Goal: Feedback & Contribution: Contribute content

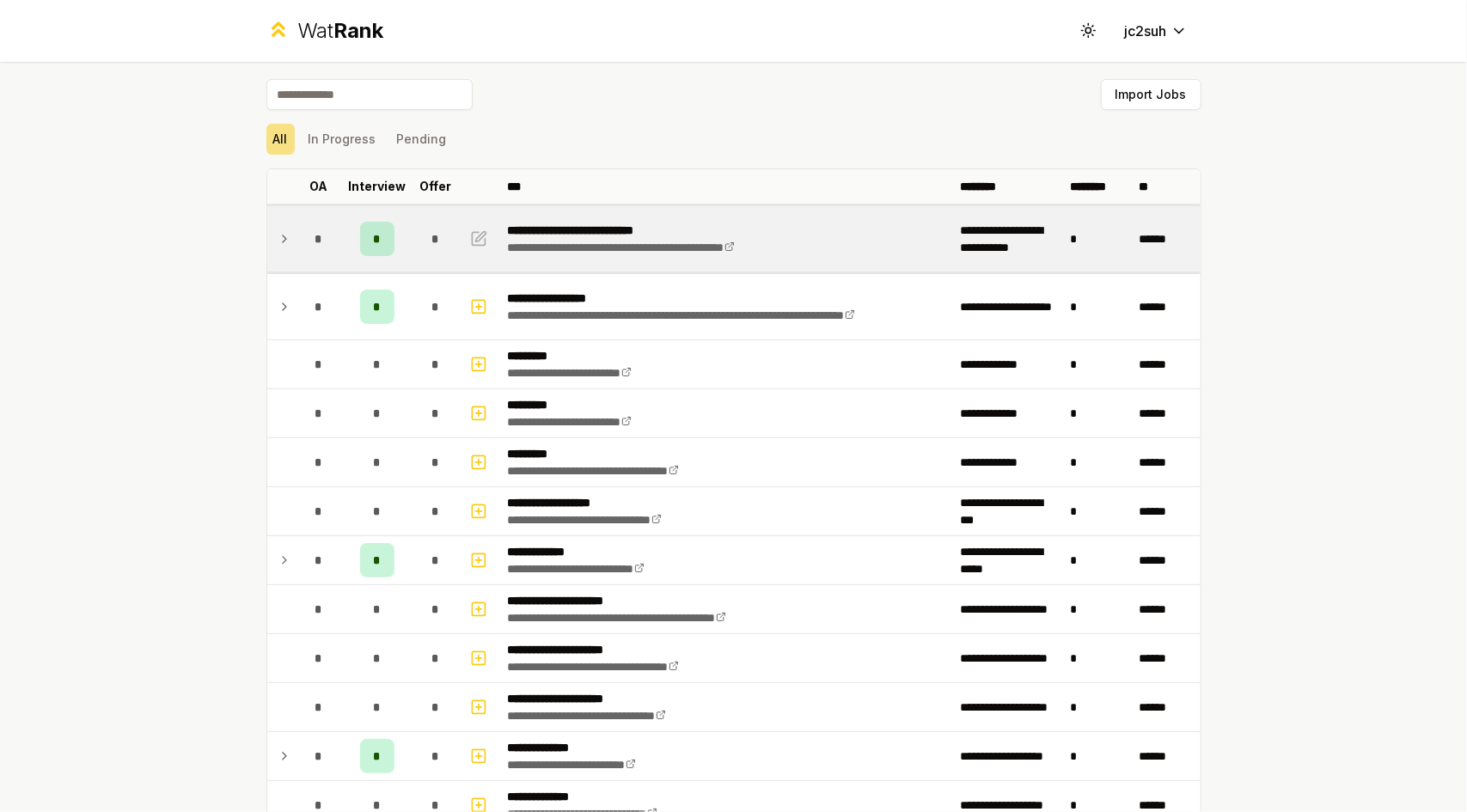
click at [377, 215] on td "*" at bounding box center [377, 239] width 69 height 65
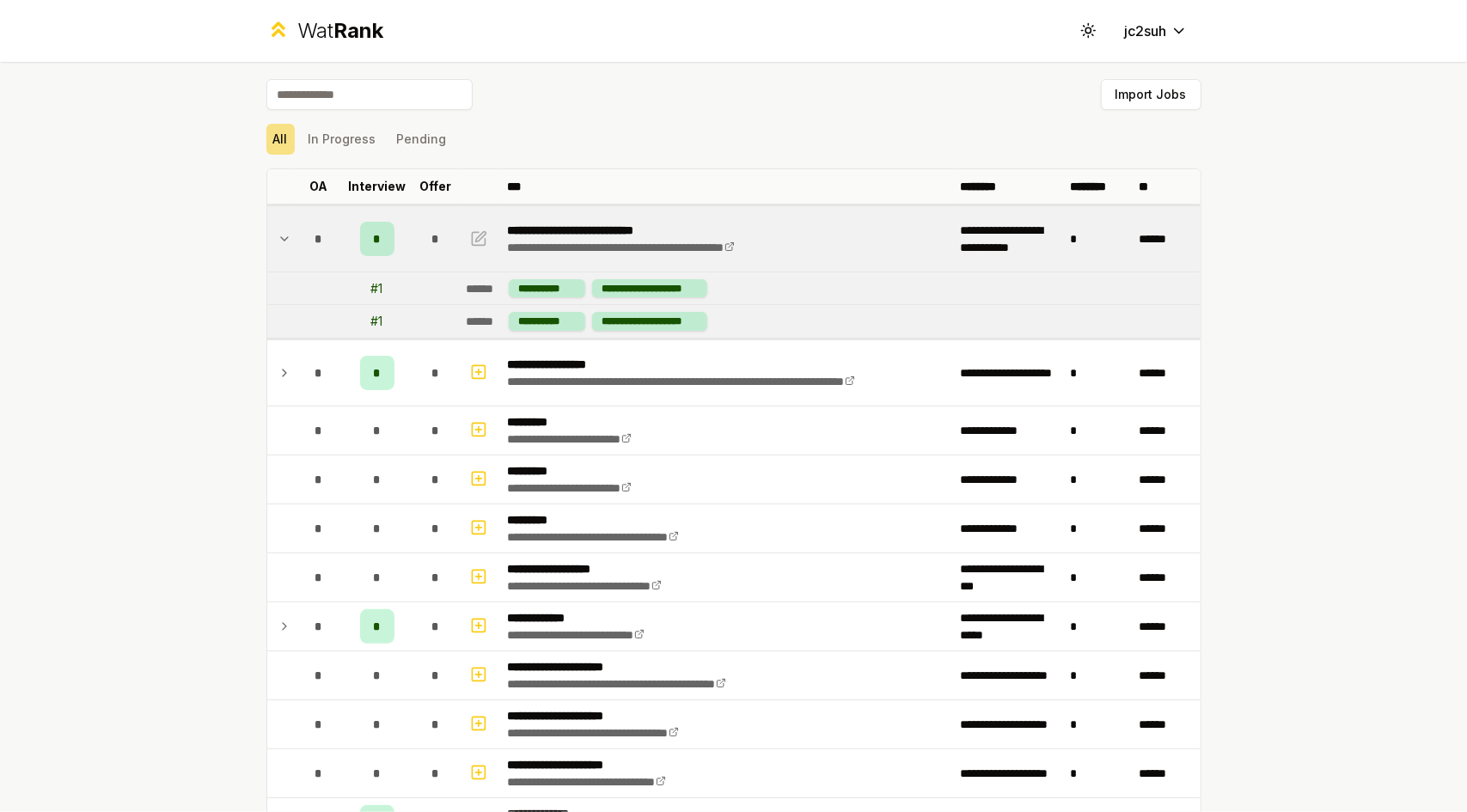
click at [403, 236] on td "*" at bounding box center [377, 239] width 69 height 65
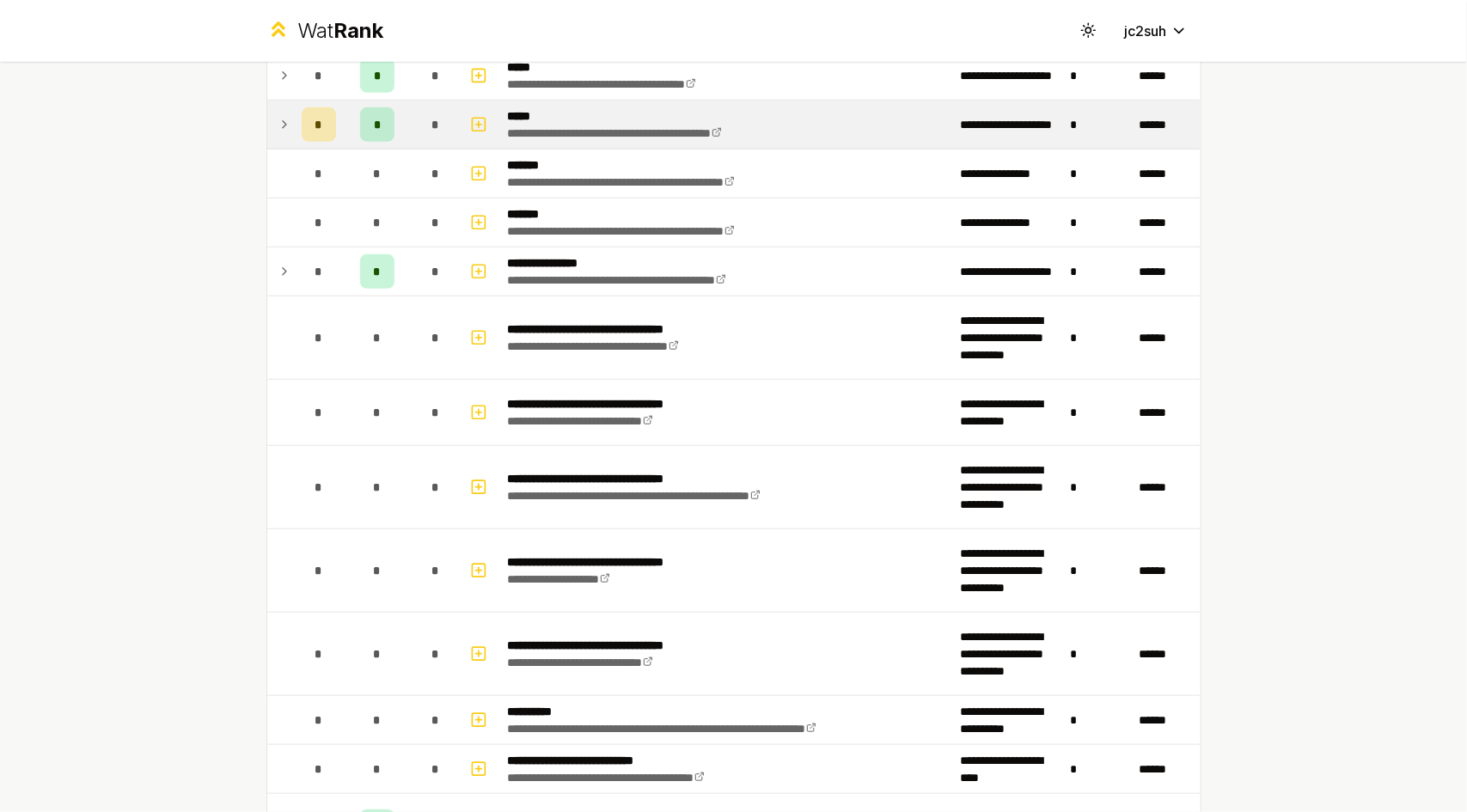
scroll to position [832, 0]
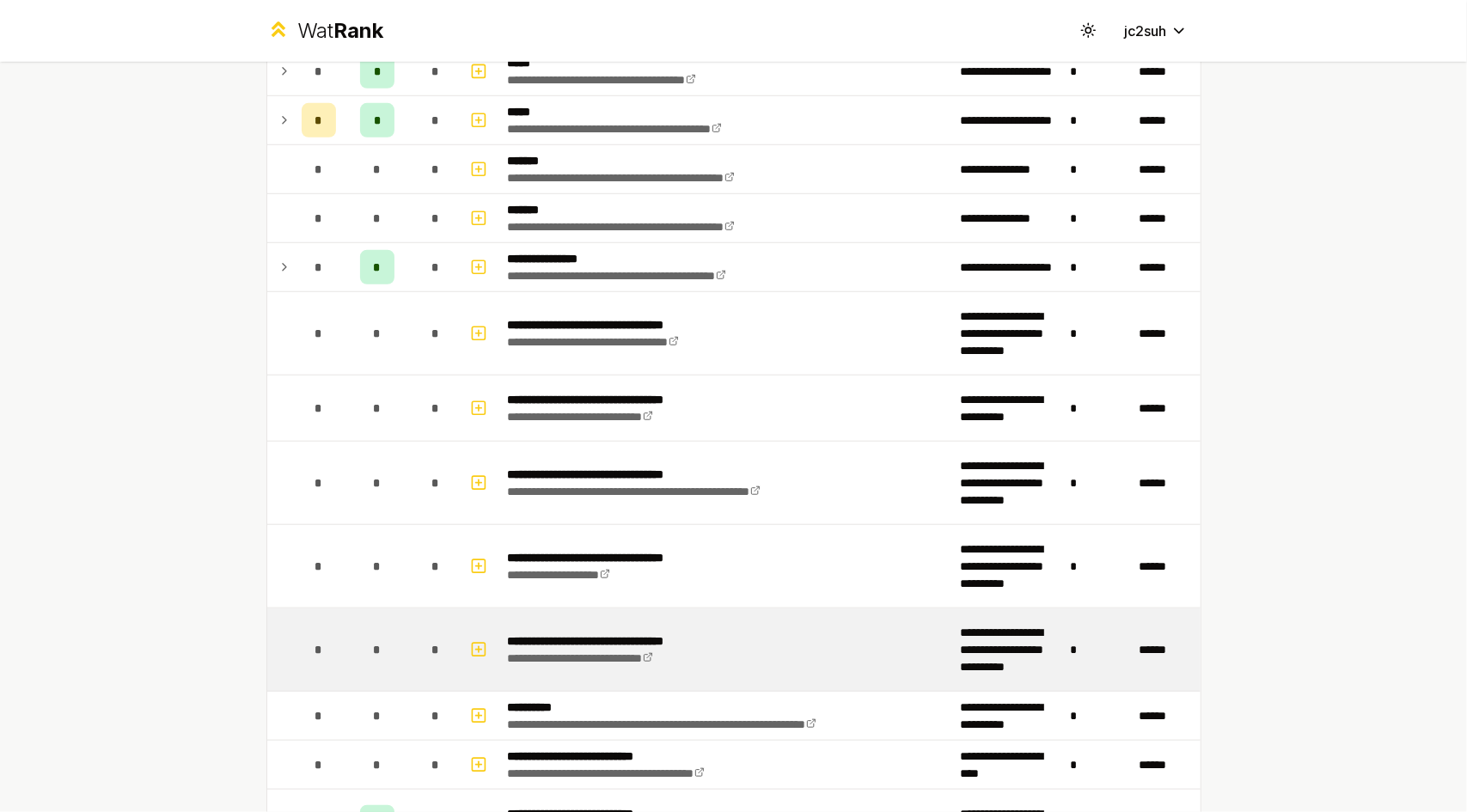
click at [777, 638] on td "**********" at bounding box center [727, 649] width 452 height 83
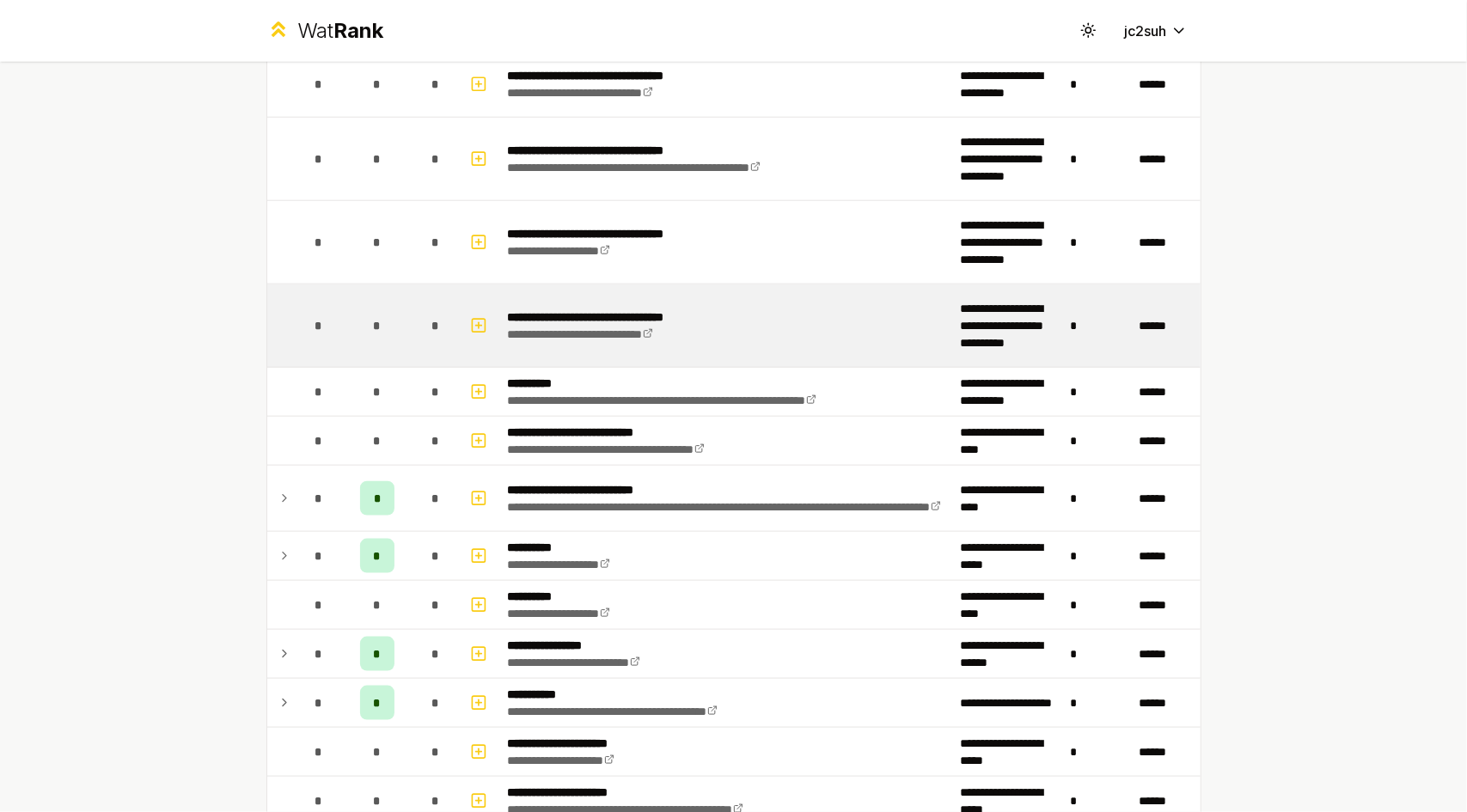
scroll to position [1157, 0]
click at [475, 319] on icon "button" at bounding box center [478, 324] width 17 height 20
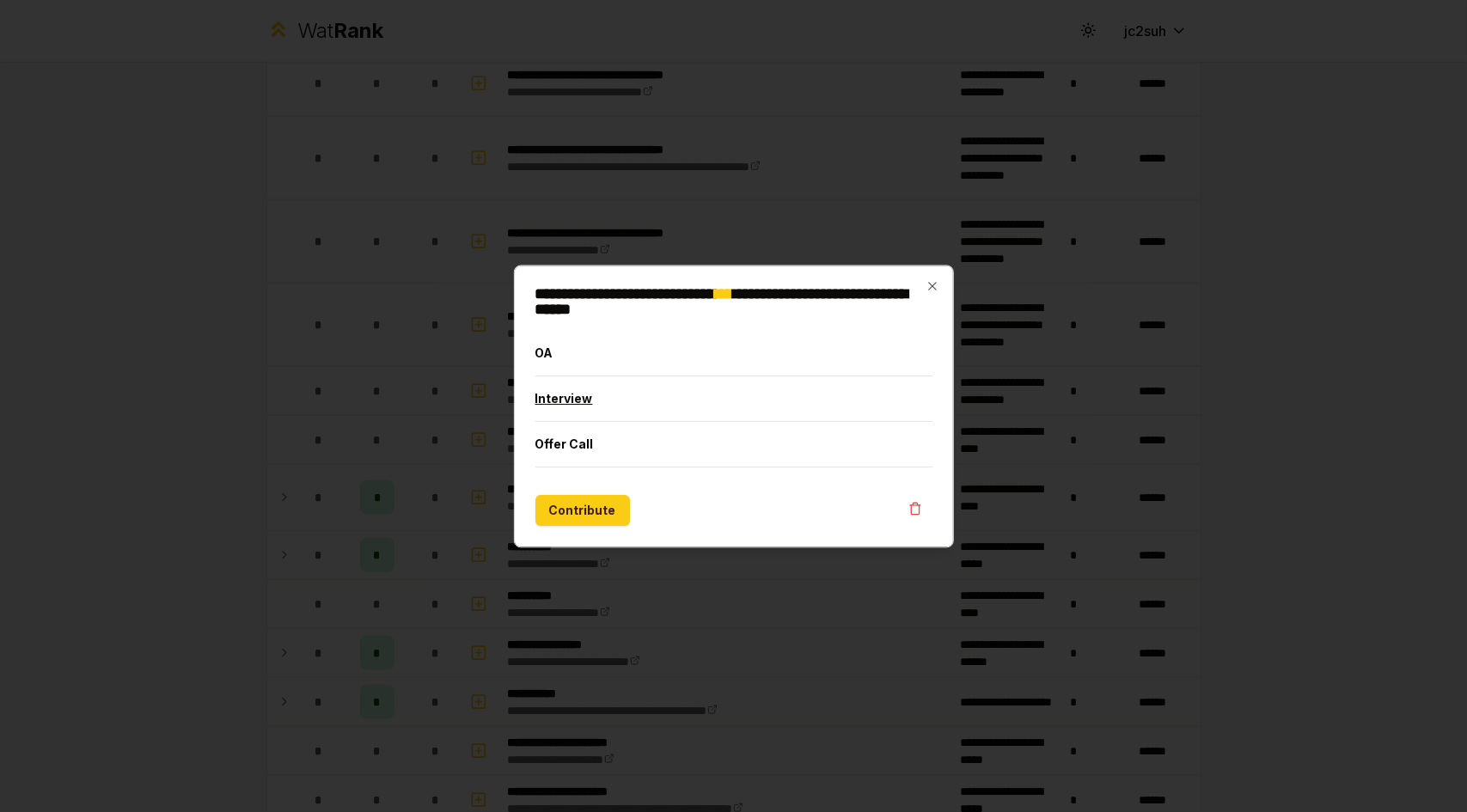
click at [585, 386] on button "Interview" at bounding box center [734, 399] width 398 height 45
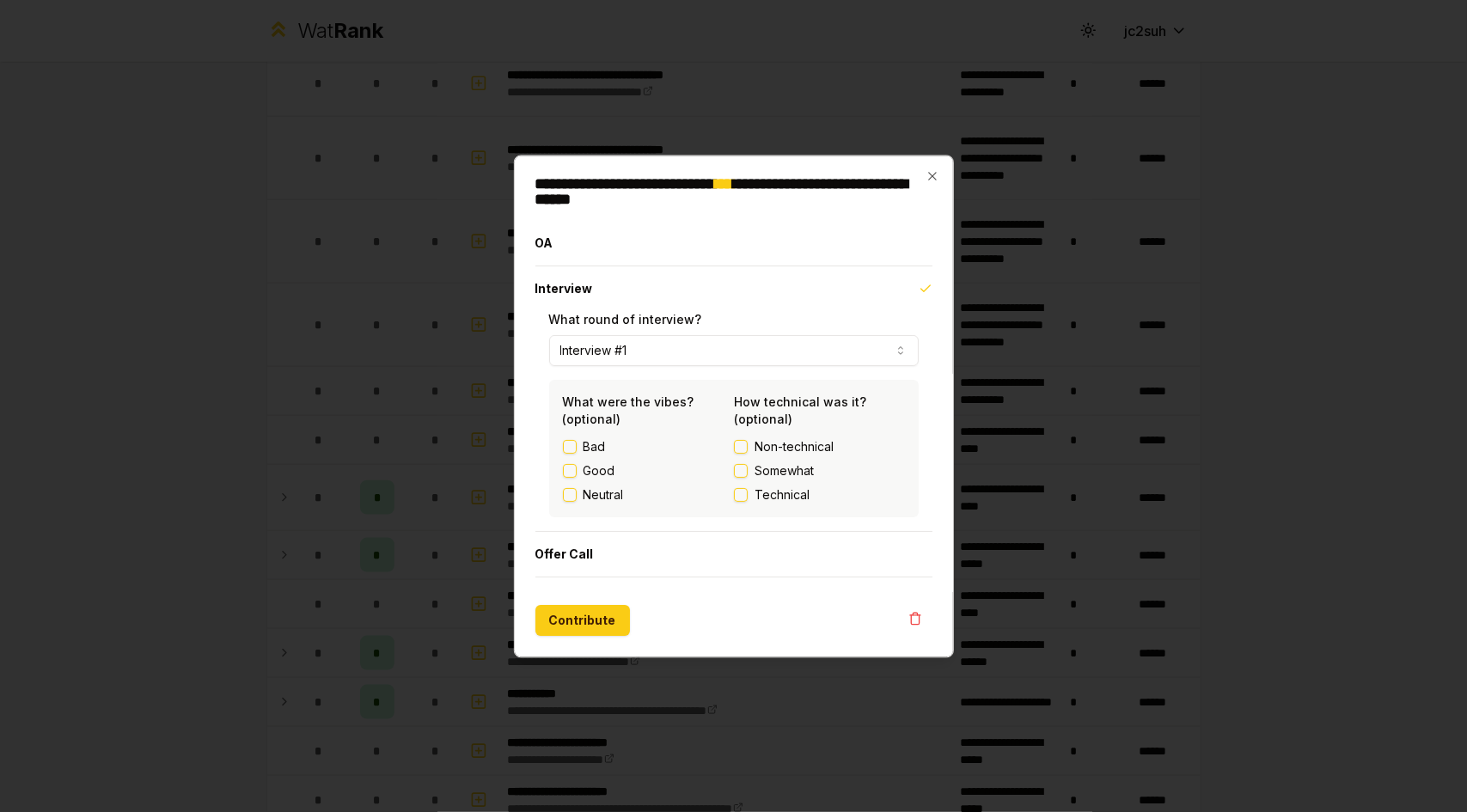
click at [591, 475] on label "Good" at bounding box center [599, 470] width 32 height 17
click at [576, 475] on button "Good" at bounding box center [569, 470] width 13 height 13
click at [794, 451] on span "Non-technical" at bounding box center [794, 446] width 79 height 17
click at [747, 451] on button "Non-technical" at bounding box center [740, 446] width 13 height 13
click at [581, 616] on button "Contribute" at bounding box center [583, 620] width 94 height 31
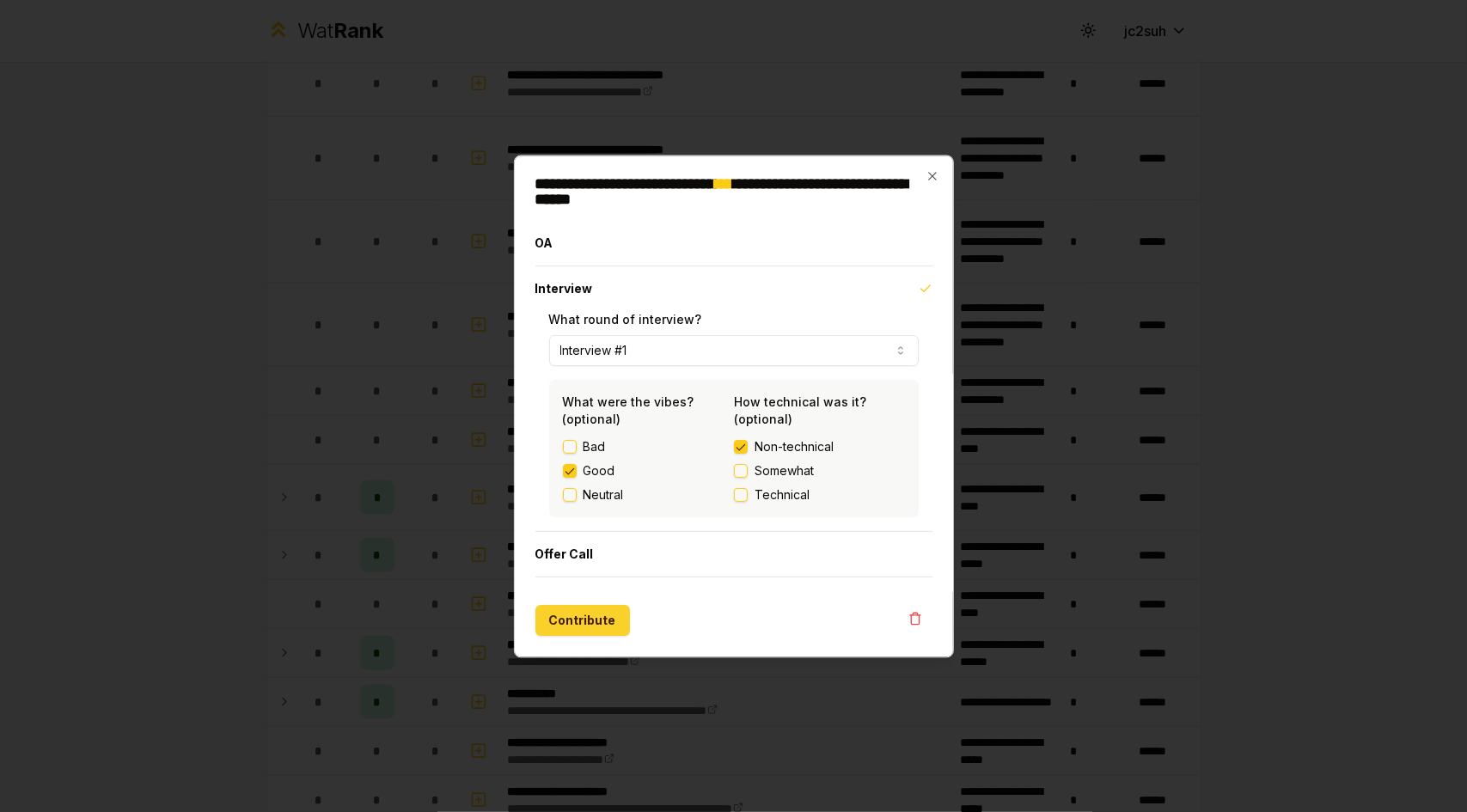
scroll to position [0, 0]
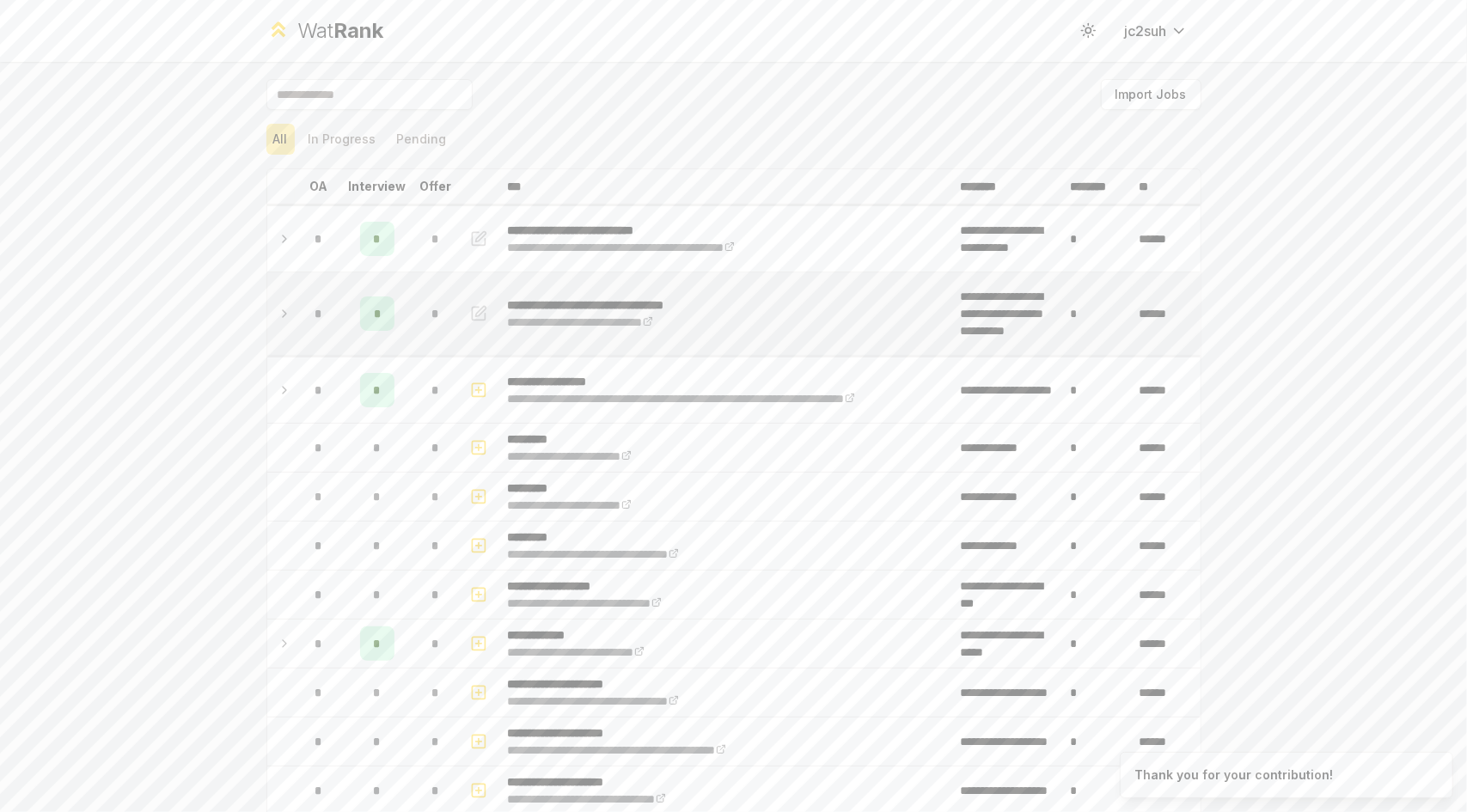
click at [394, 329] on td "*" at bounding box center [377, 313] width 69 height 83
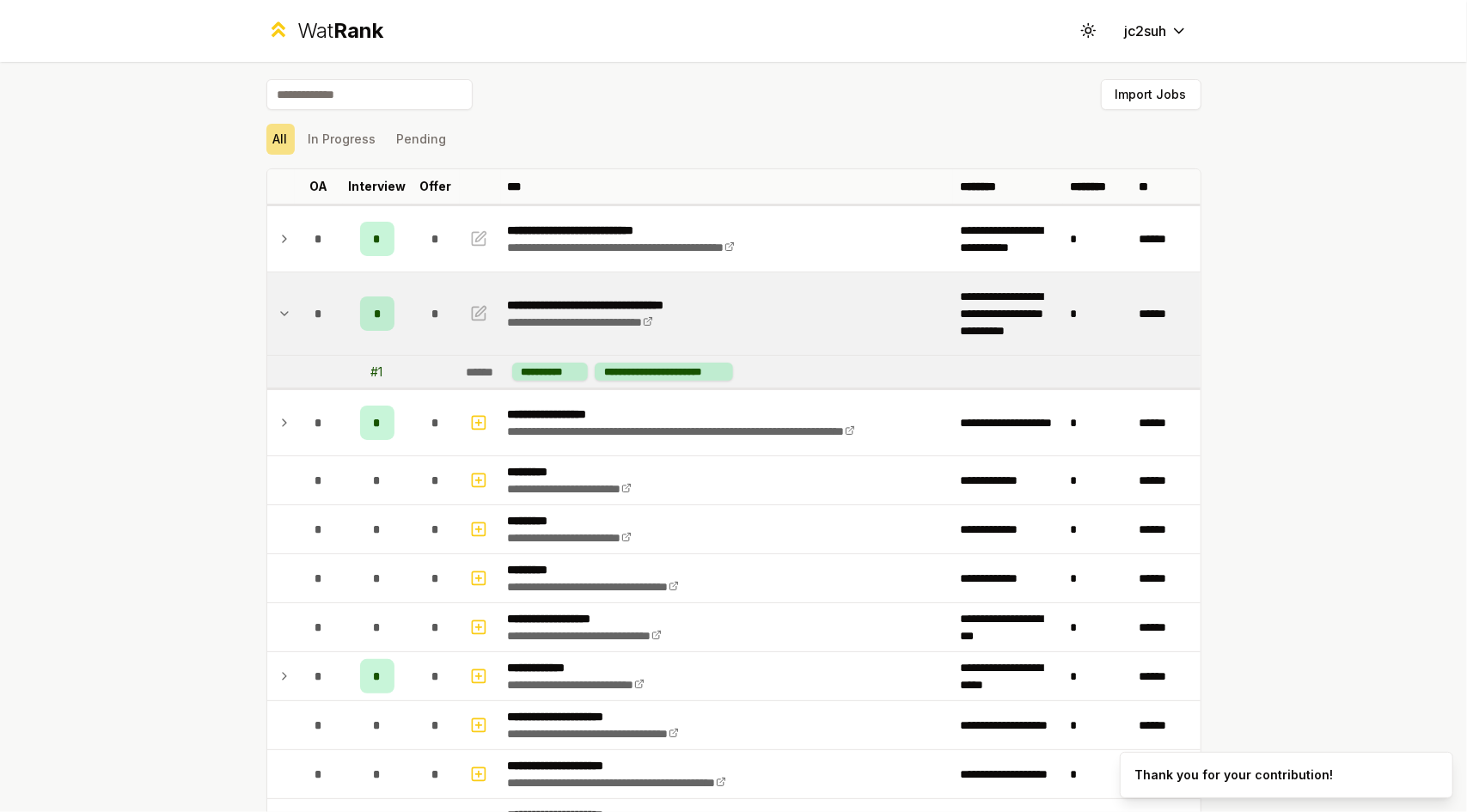
click at [421, 330] on td "*" at bounding box center [436, 313] width 48 height 83
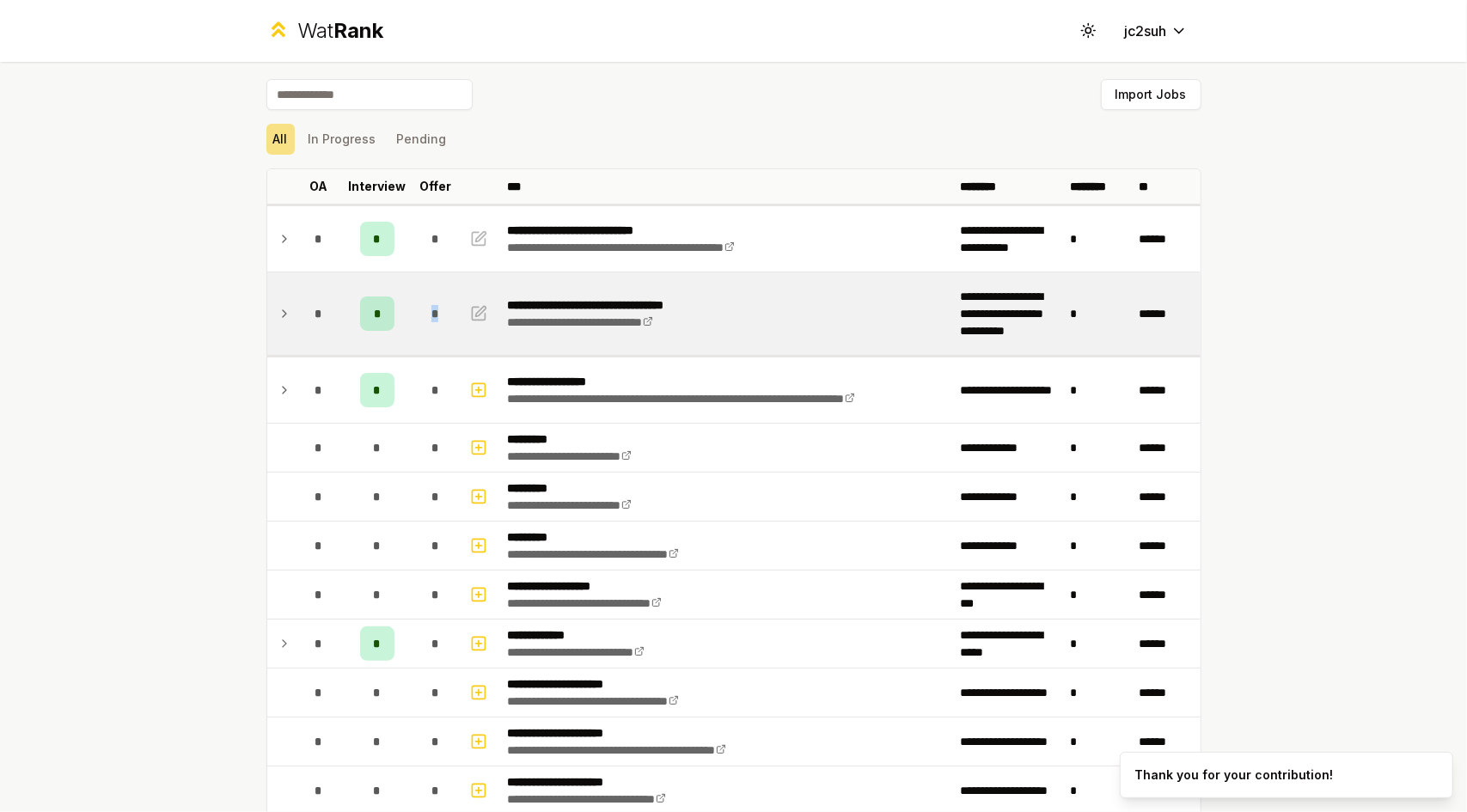
click at [421, 329] on div "*" at bounding box center [436, 313] width 35 height 35
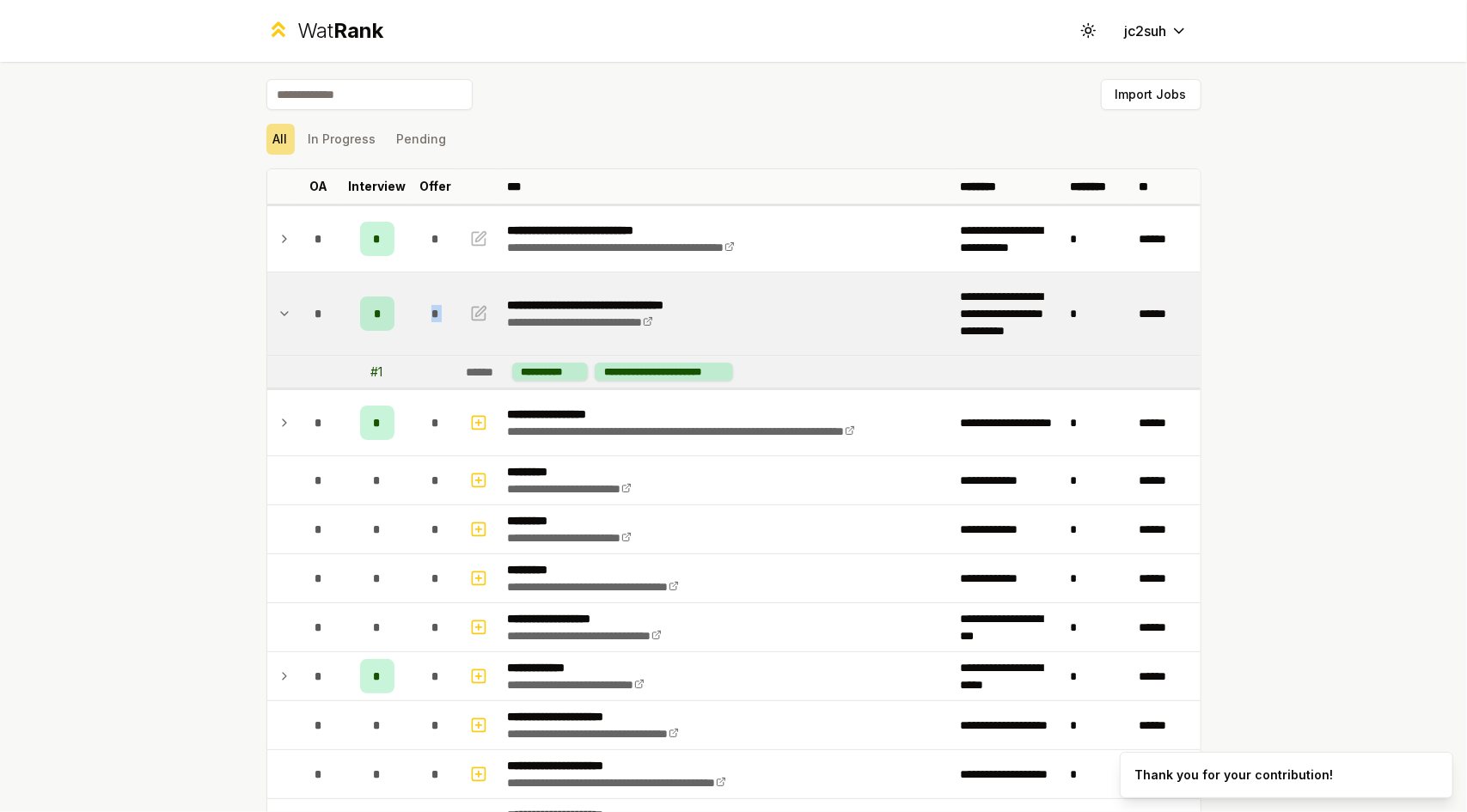
click at [421, 329] on div "*" at bounding box center [436, 313] width 35 height 35
